Goal: Find specific page/section: Find specific page/section

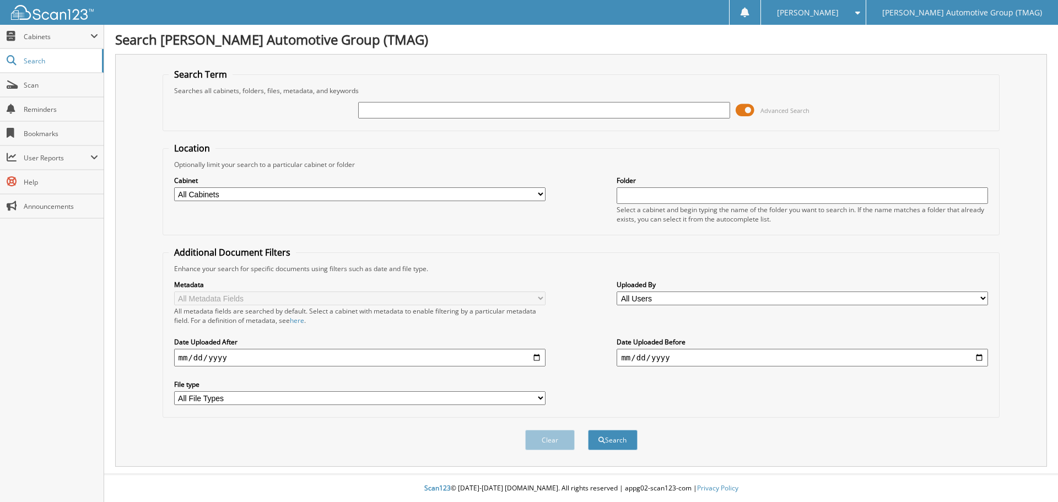
click at [384, 106] on input "text" at bounding box center [543, 110] width 371 height 17
type input "h25417"
click at [588, 430] on button "Search" at bounding box center [613, 440] width 50 height 20
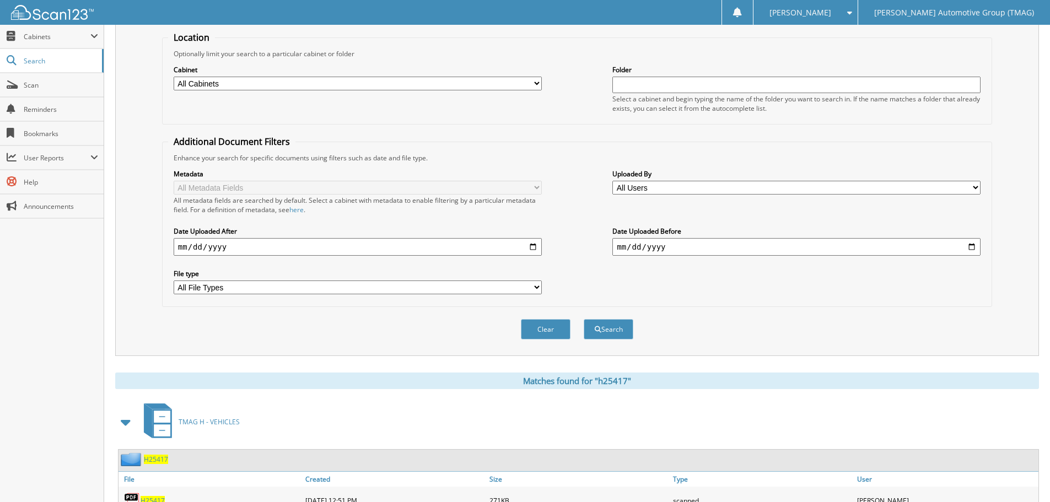
scroll to position [220, 0]
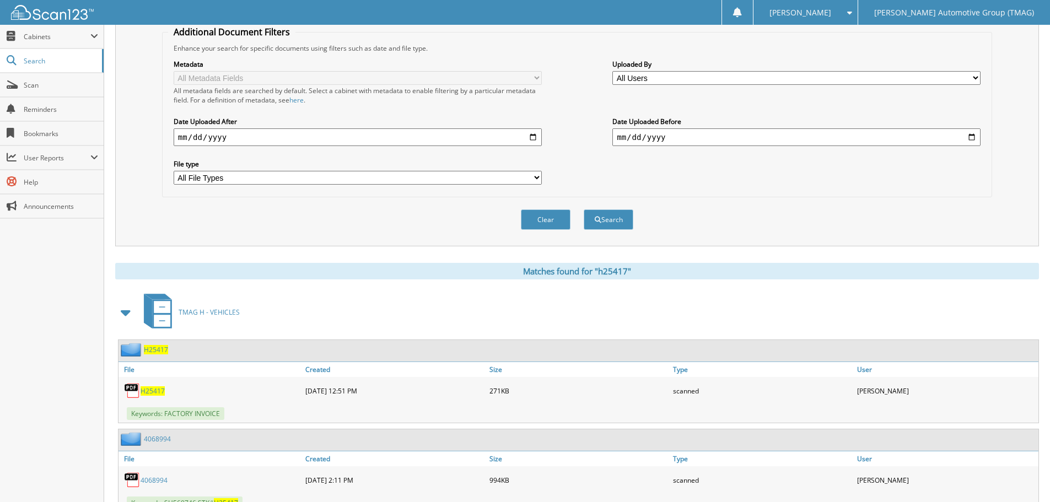
click at [154, 390] on span "H25417" at bounding box center [153, 390] width 24 height 9
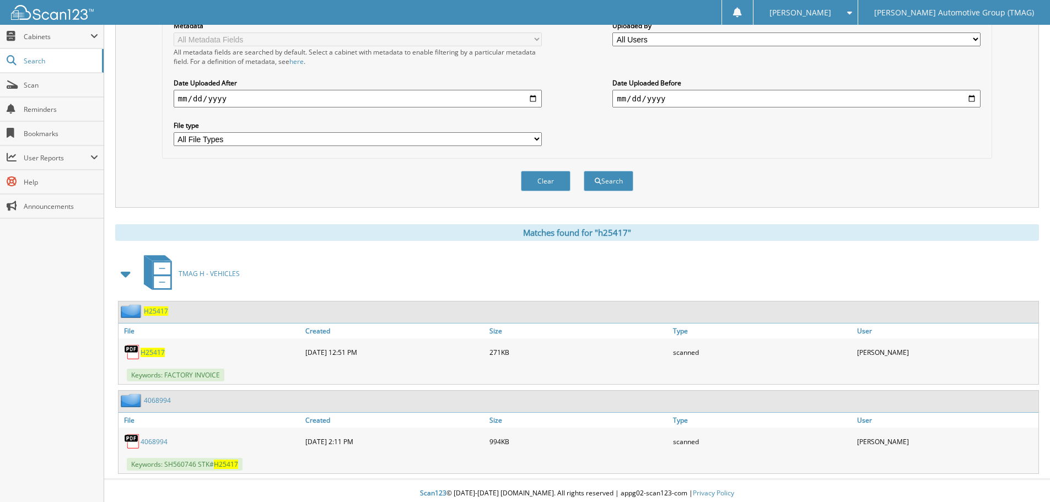
scroll to position [265, 0]
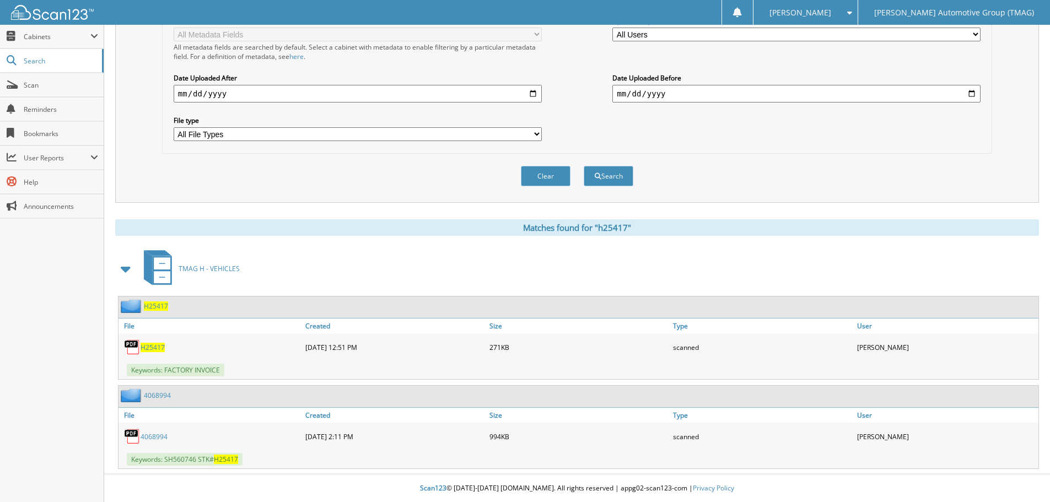
click at [150, 306] on span "H25417" at bounding box center [156, 305] width 24 height 9
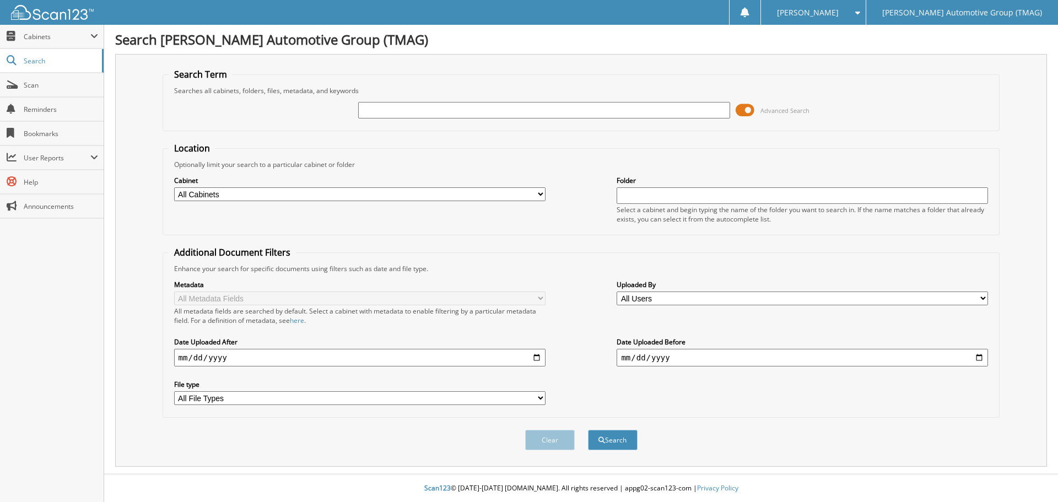
click at [380, 112] on input "text" at bounding box center [543, 110] width 371 height 17
type input "c25752"
click at [588, 430] on button "Search" at bounding box center [613, 440] width 50 height 20
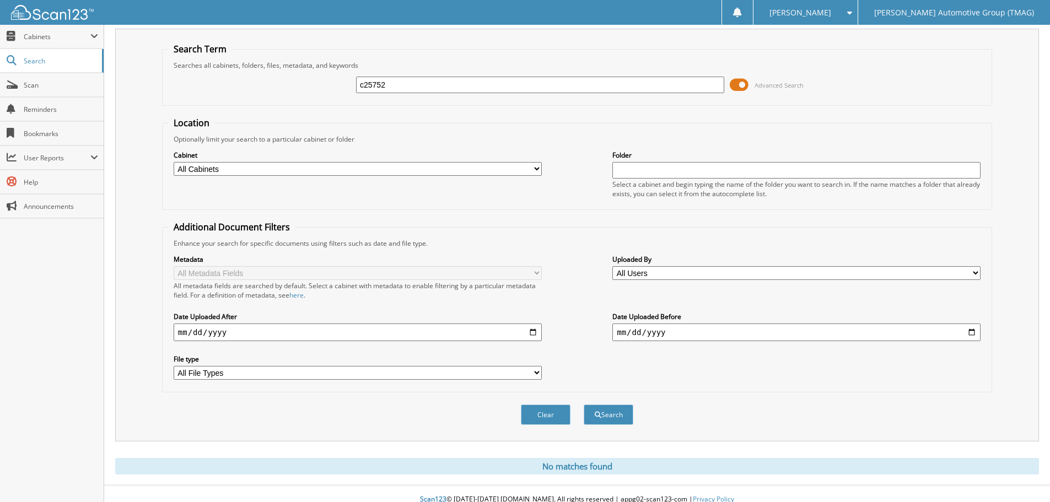
scroll to position [37, 0]
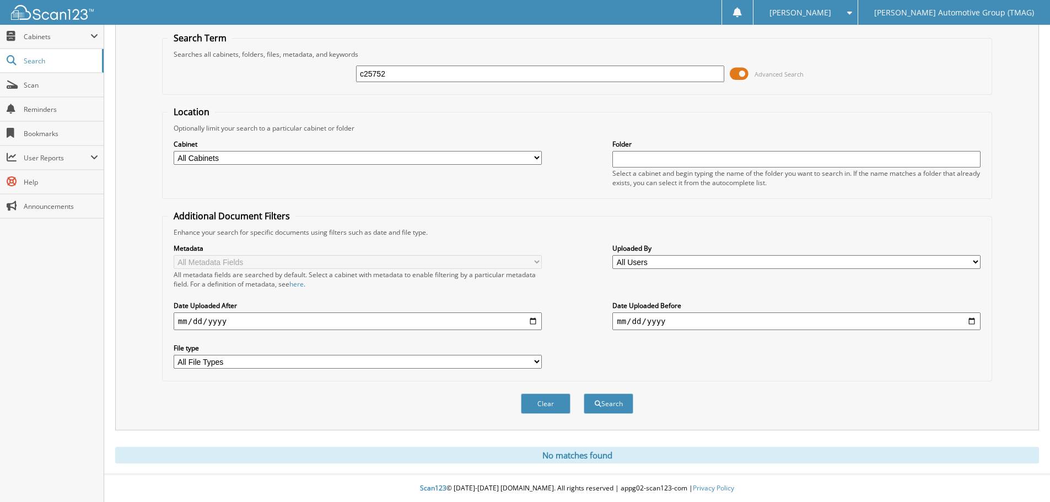
drag, startPoint x: 399, startPoint y: 72, endPoint x: 179, endPoint y: 67, distance: 219.9
click at [179, 67] on div "c25752 Advanced Search" at bounding box center [577, 74] width 818 height 30
type input "h25177"
click at [584, 393] on button "Search" at bounding box center [609, 403] width 50 height 20
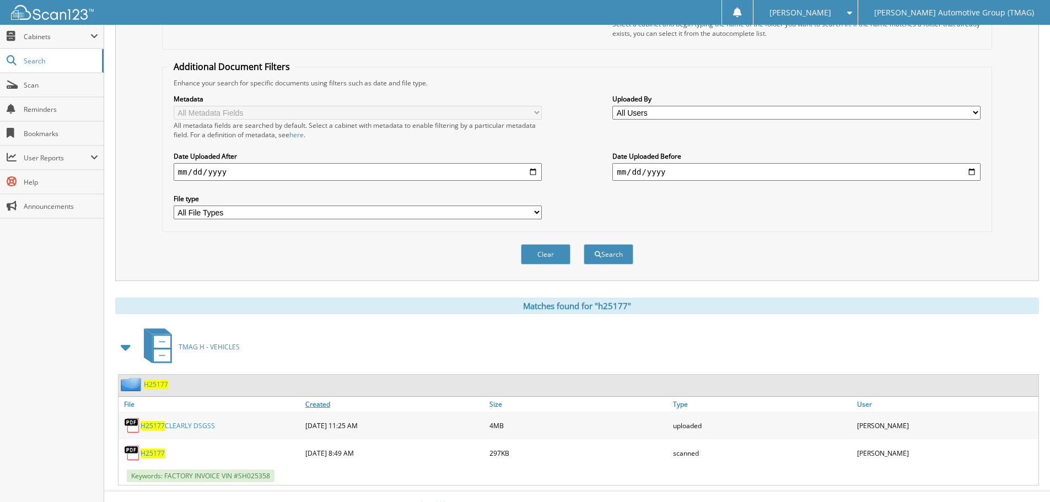
scroll to position [203, 0]
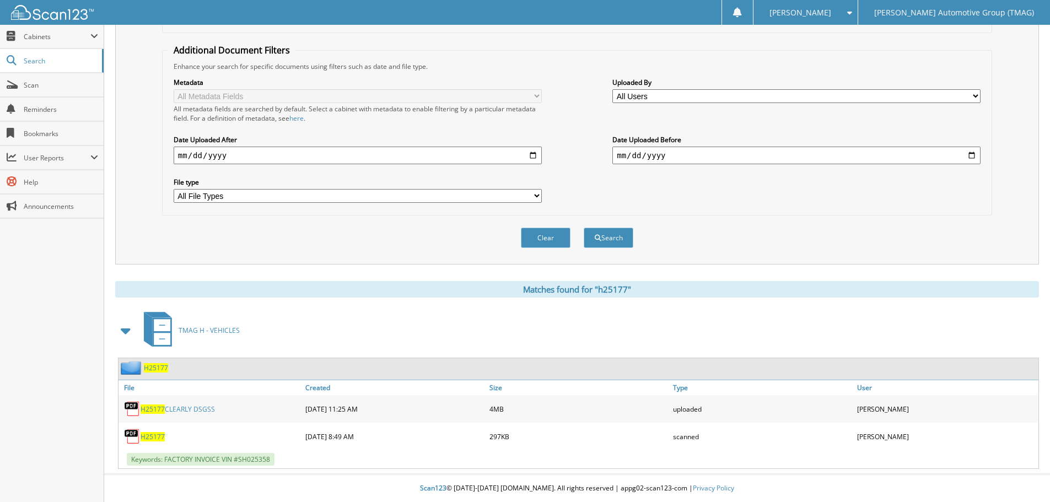
click at [151, 365] on span "H25177" at bounding box center [156, 367] width 24 height 9
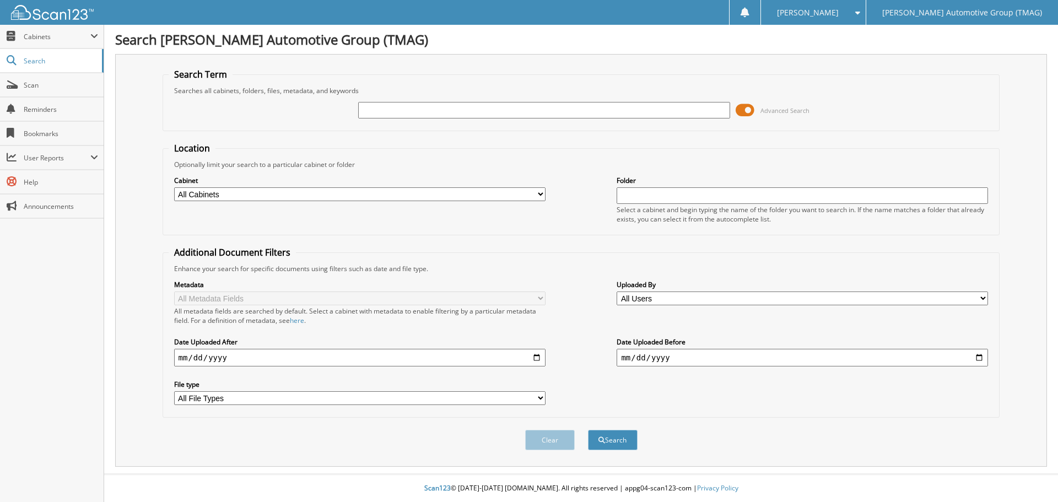
click at [374, 107] on input "text" at bounding box center [543, 110] width 371 height 17
type input "h24454"
click at [588, 430] on button "Search" at bounding box center [613, 440] width 50 height 20
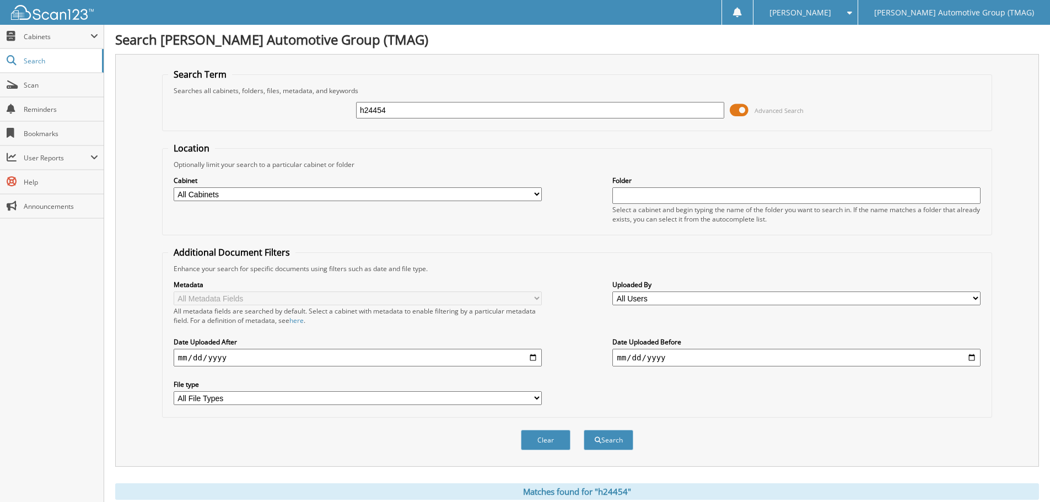
scroll to position [165, 0]
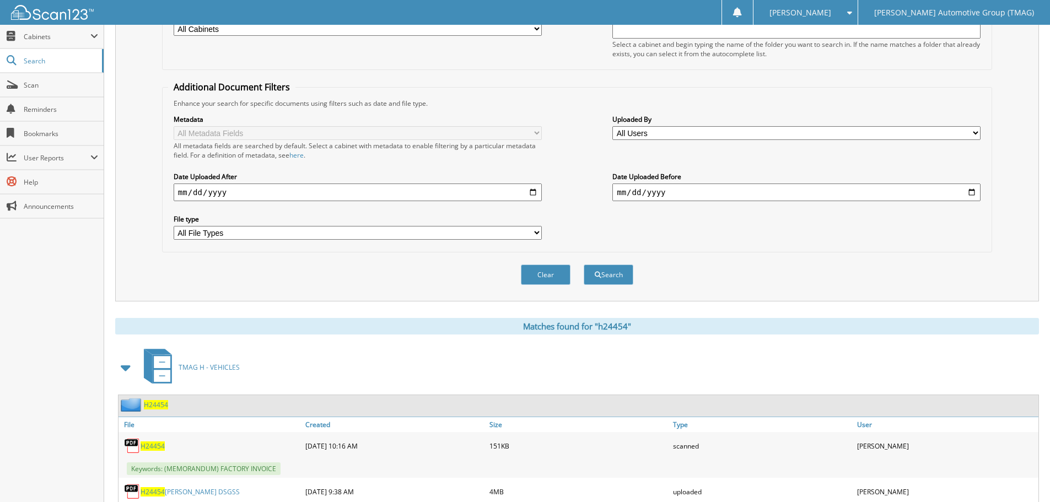
click at [161, 401] on span "H24454" at bounding box center [156, 404] width 24 height 9
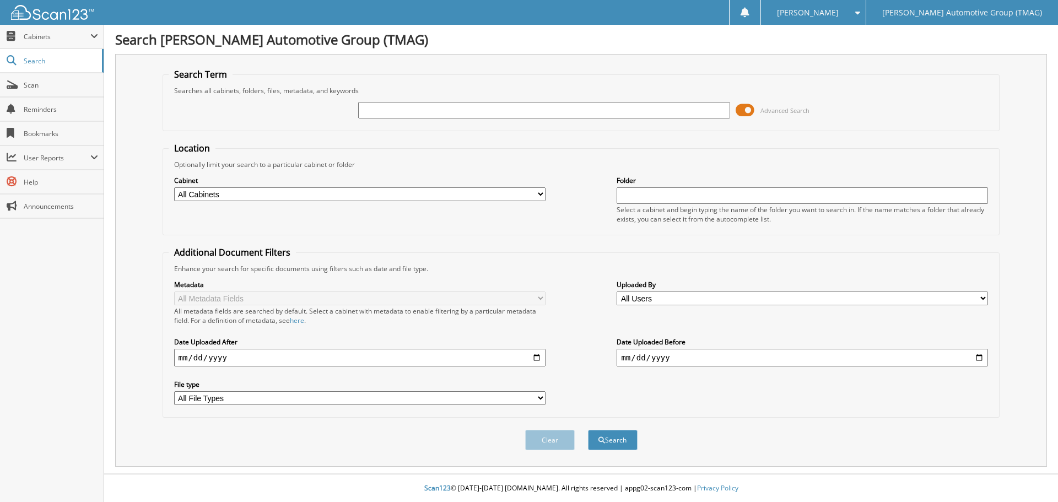
click at [381, 111] on input "text" at bounding box center [543, 110] width 371 height 17
type input "H24454"
click at [588, 430] on button "Search" at bounding box center [613, 440] width 50 height 20
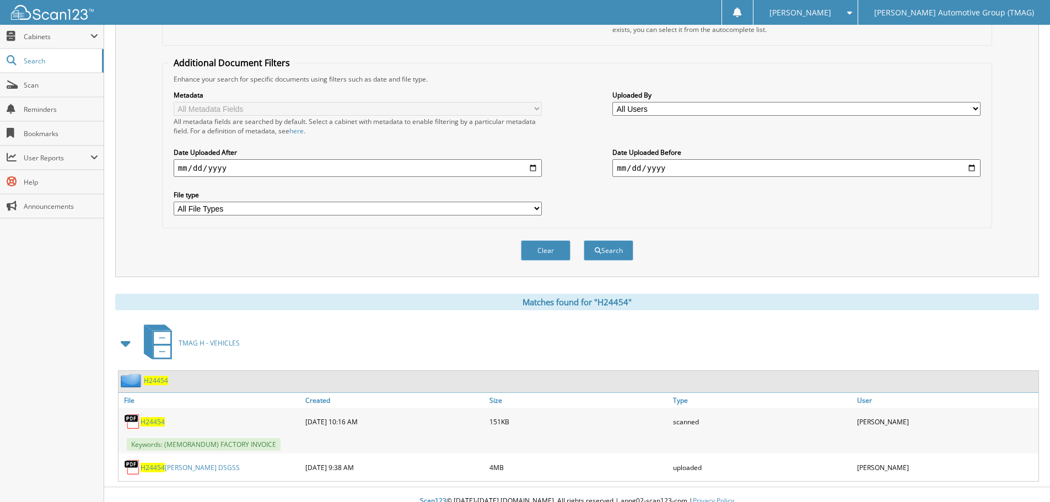
scroll to position [203, 0]
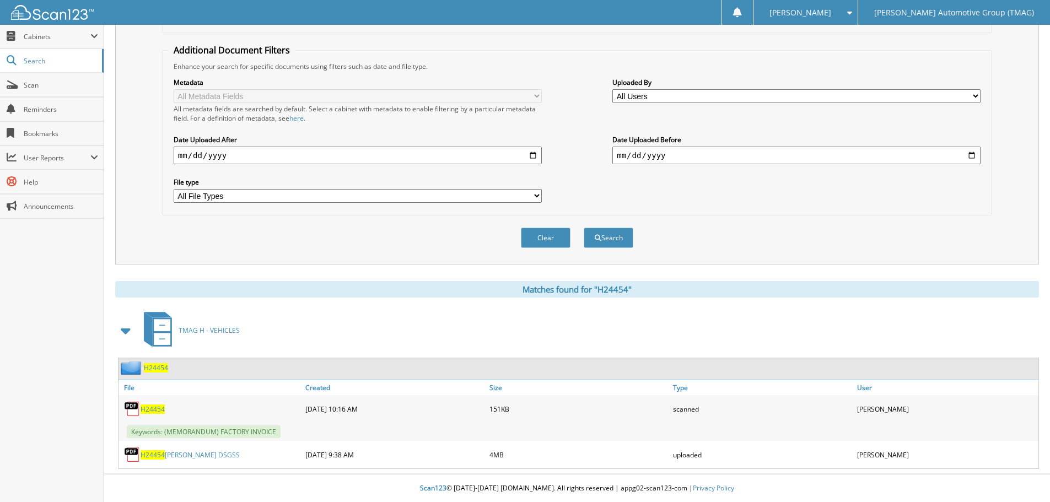
click at [155, 365] on span "H24454" at bounding box center [156, 367] width 24 height 9
click at [154, 365] on span "H24454" at bounding box center [156, 367] width 24 height 9
